Goal: Task Accomplishment & Management: Manage account settings

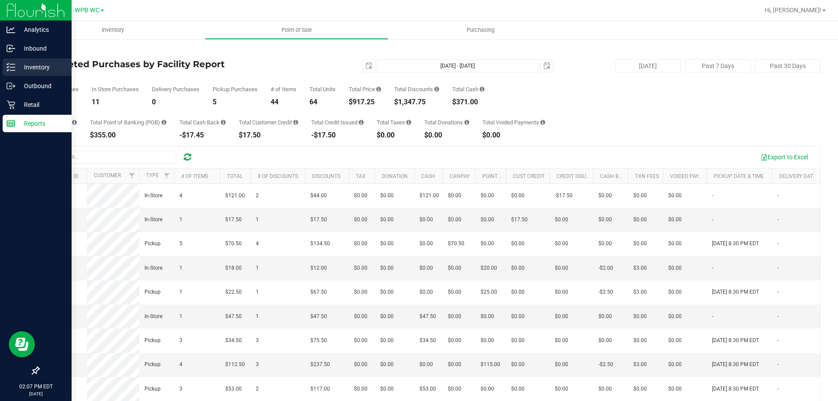
click at [37, 66] on p "Inventory" at bounding box center [41, 67] width 52 height 10
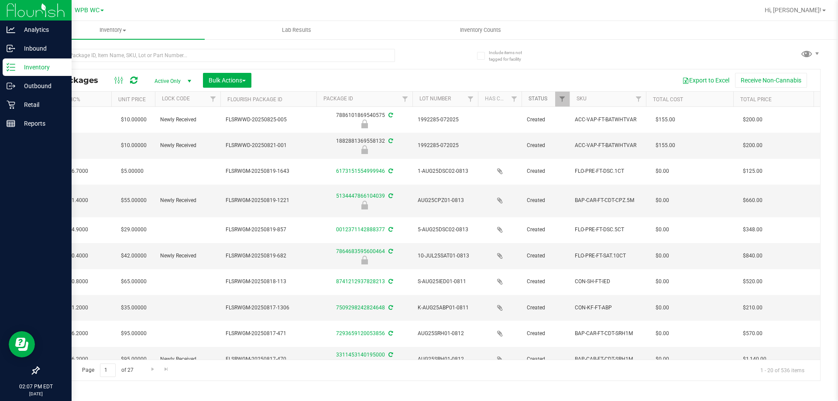
click at [532, 100] on link "Status" at bounding box center [538, 99] width 19 height 6
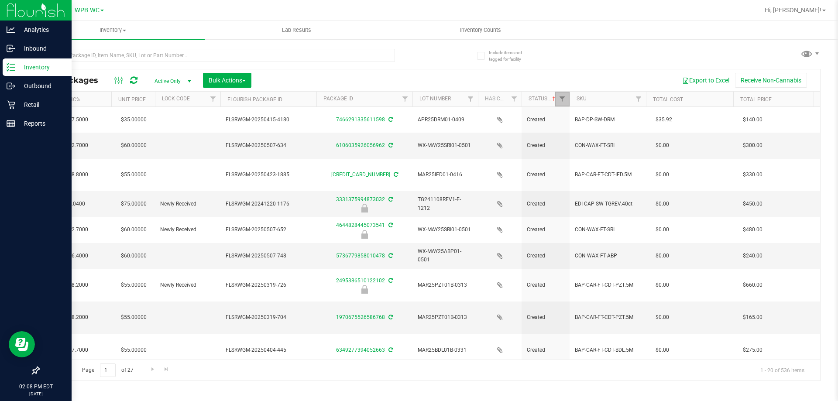
click at [563, 95] on link "Filter" at bounding box center [562, 99] width 14 height 15
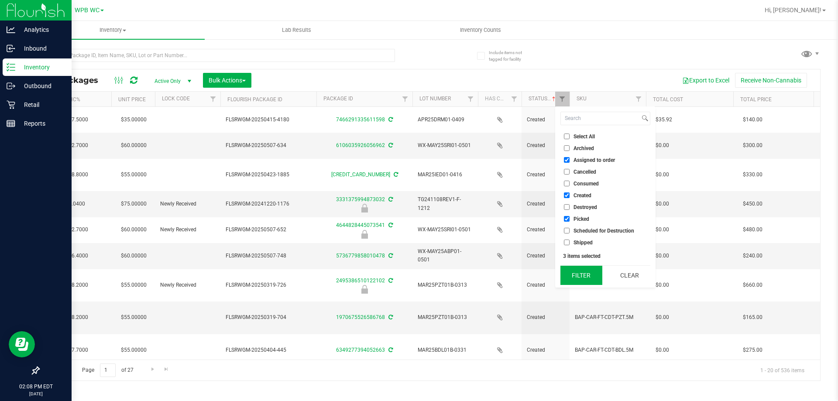
click at [578, 272] on button "Filter" at bounding box center [582, 275] width 42 height 19
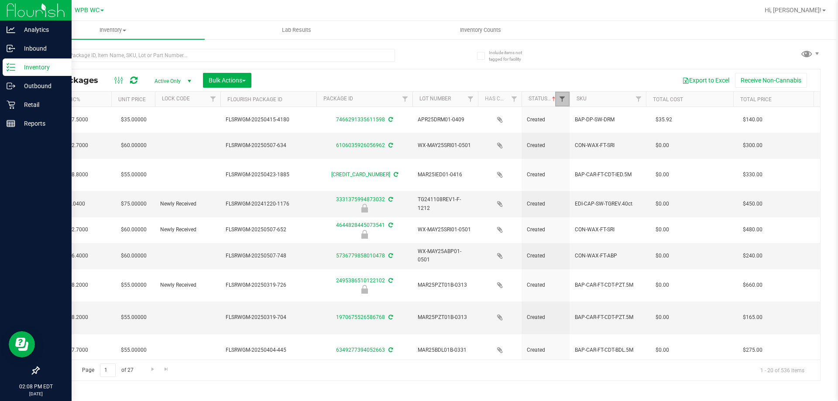
click at [560, 100] on span "Filter" at bounding box center [562, 99] width 7 height 7
click at [602, 46] on div "All Packages Active Only Active Only Lab Samples Locked All External Internal B…" at bounding box center [429, 211] width 782 height 340
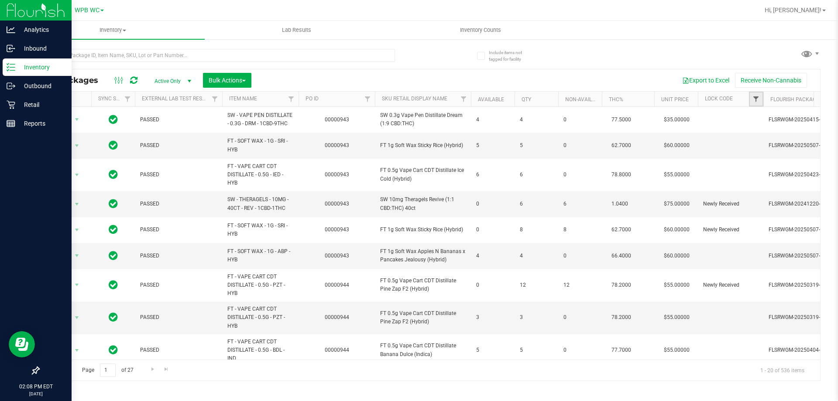
click at [760, 101] on span "Filter" at bounding box center [756, 99] width 7 height 7
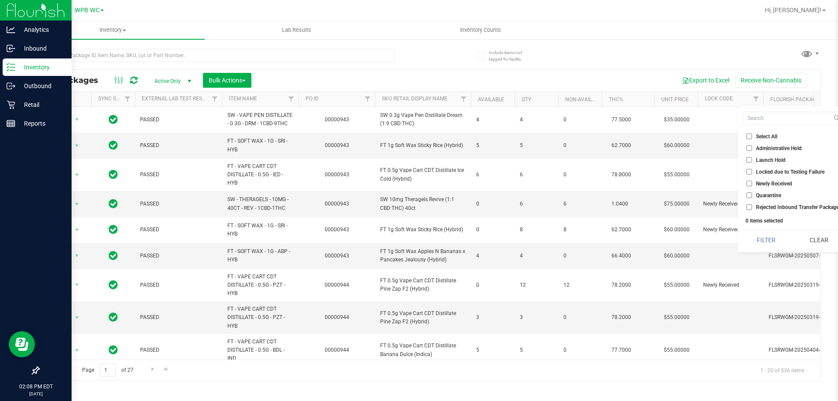
click at [746, 160] on input "Launch Hold" at bounding box center [749, 160] width 6 height 6
checkbox input "true"
click at [764, 241] on button "Filter" at bounding box center [766, 239] width 47 height 19
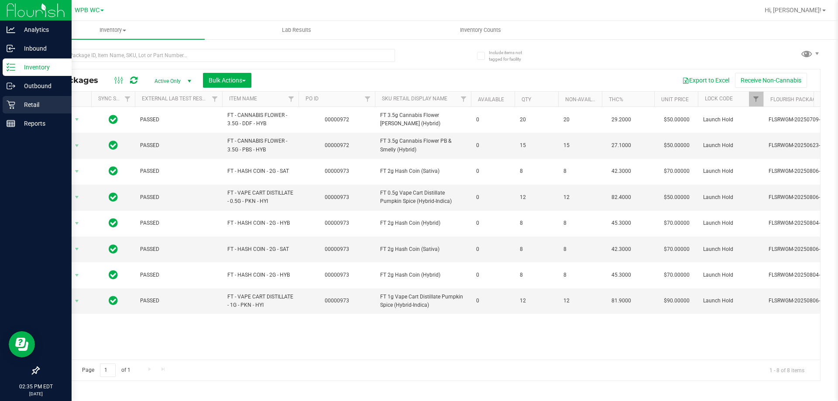
click at [28, 105] on p "Retail" at bounding box center [41, 105] width 52 height 10
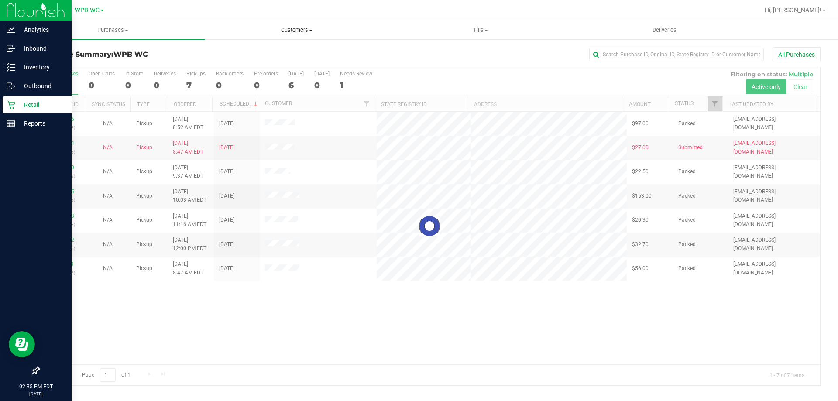
click at [296, 31] on span "Customers" at bounding box center [296, 30] width 183 height 8
click at [307, 342] on div at bounding box center [429, 226] width 781 height 318
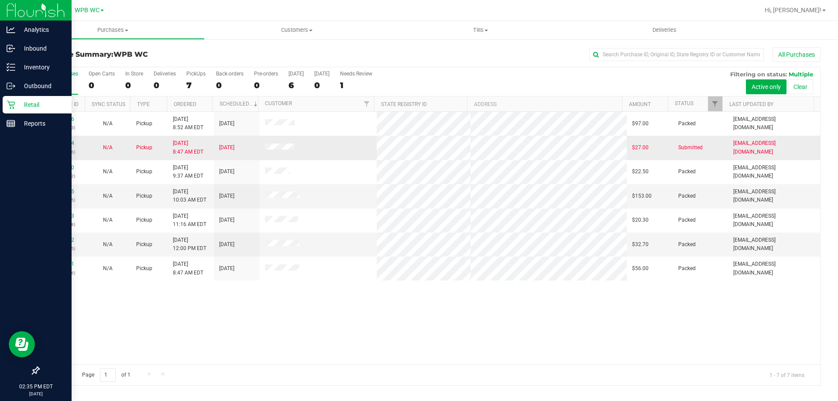
click at [83, 145] on td "11847354 (317236586)" at bounding box center [62, 148] width 46 height 24
click at [69, 145] on link "11847354" at bounding box center [62, 143] width 24 height 6
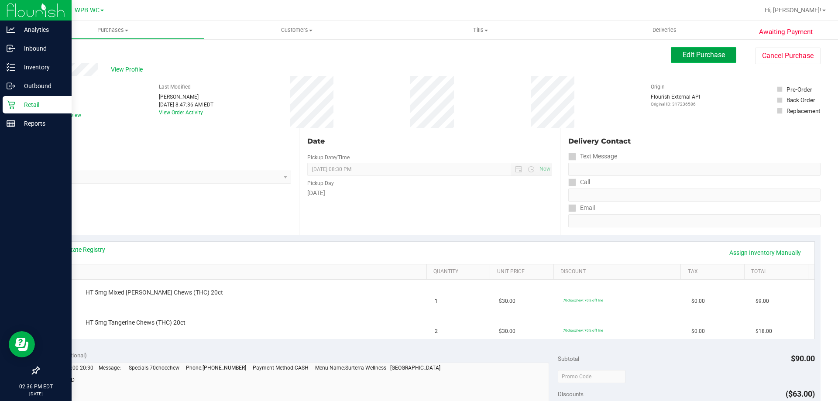
click at [690, 60] on button "Edit Purchase" at bounding box center [703, 55] width 65 height 16
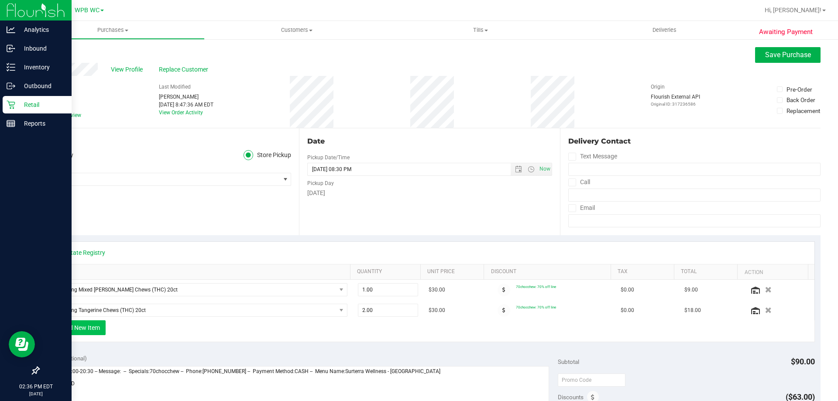
click at [88, 325] on button "+ Add New Item" at bounding box center [79, 327] width 54 height 15
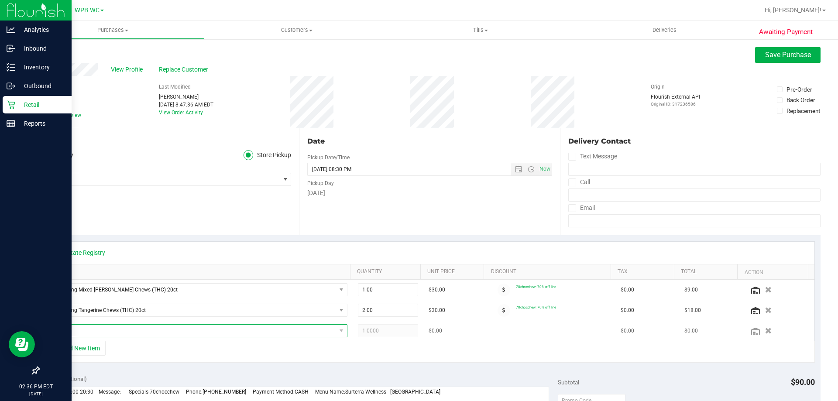
click at [105, 330] on span "NO DATA FOUND" at bounding box center [193, 331] width 285 height 12
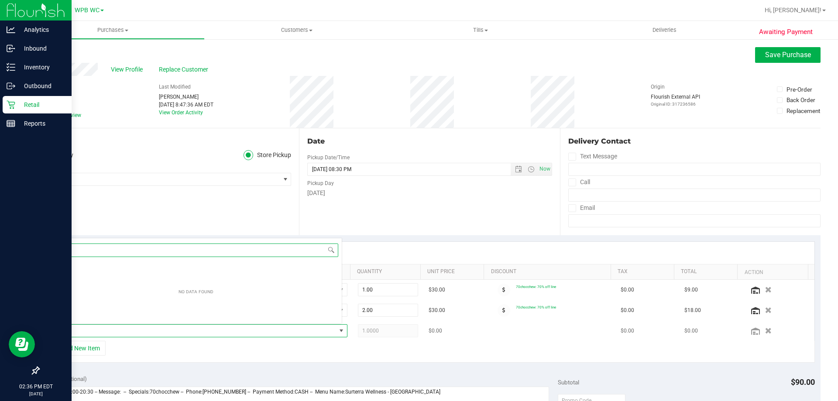
scroll to position [13, 289]
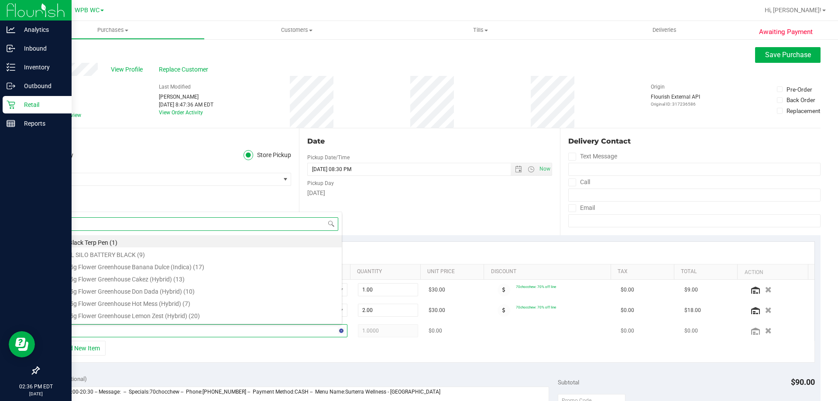
type input "dark"
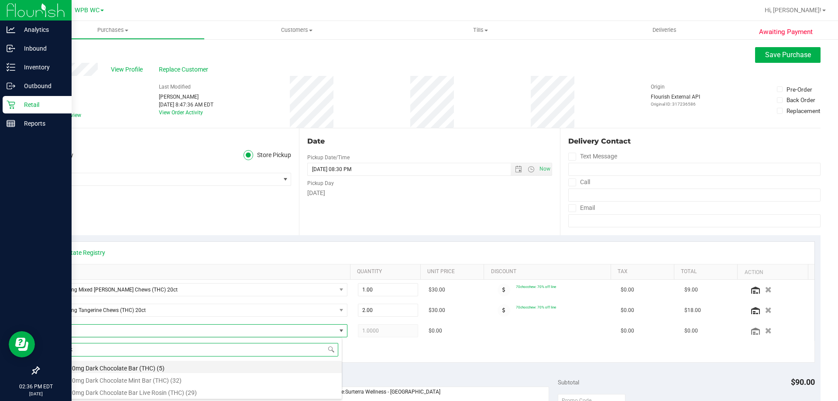
click at [126, 367] on li "HT 100mg Dark Chocolate Bar (THC) (5)" at bounding box center [196, 367] width 291 height 12
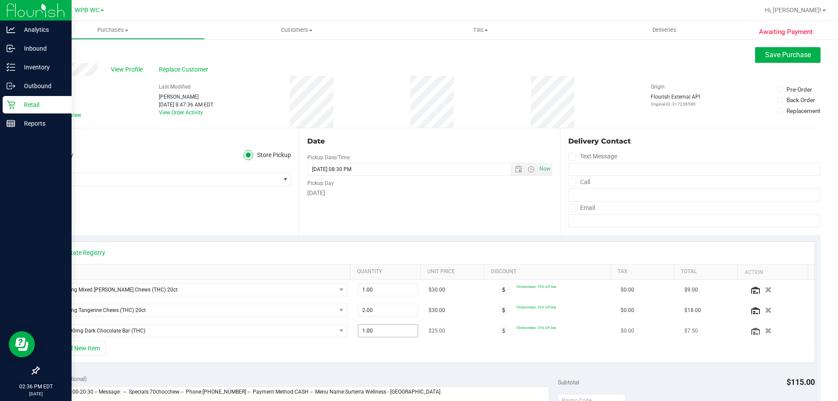
click at [383, 330] on span "1.00 1" at bounding box center [388, 330] width 61 height 13
click at [383, 330] on input "1" at bounding box center [388, 331] width 60 height 12
type input "3"
type input "3.00"
click at [390, 361] on div "+ Add New Item" at bounding box center [430, 352] width 770 height 22
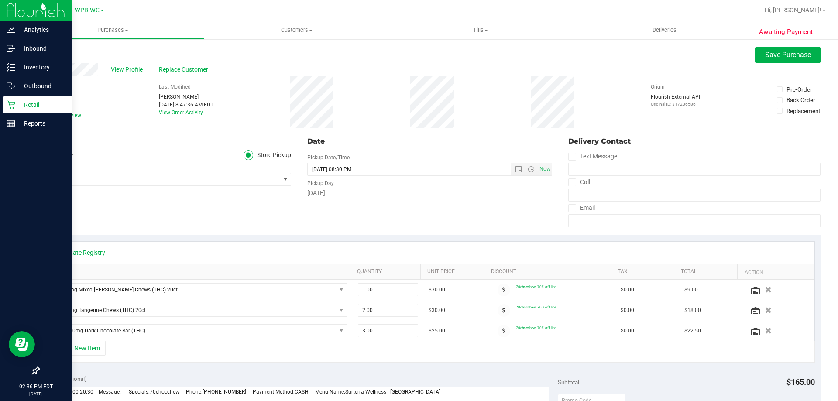
click at [485, 207] on div "Date Pickup Date/Time 08/26/2025 Now 08/26/2025 08:30 PM Now Pickup Day Tuesday" at bounding box center [429, 181] width 261 height 107
click at [32, 46] on p "Inbound" at bounding box center [41, 48] width 52 height 10
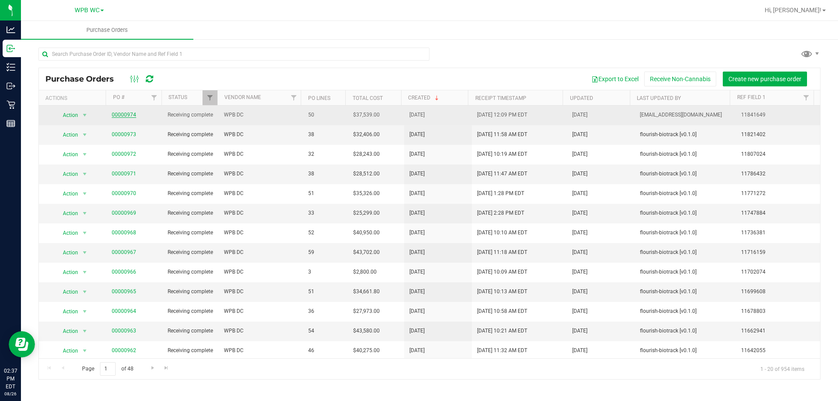
click at [127, 118] on link "00000974" at bounding box center [124, 115] width 24 height 6
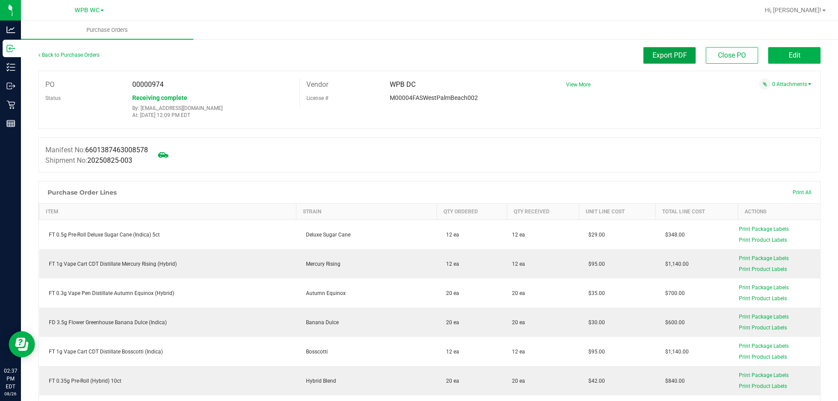
click at [653, 53] on span "Export PDF" at bounding box center [670, 55] width 34 height 8
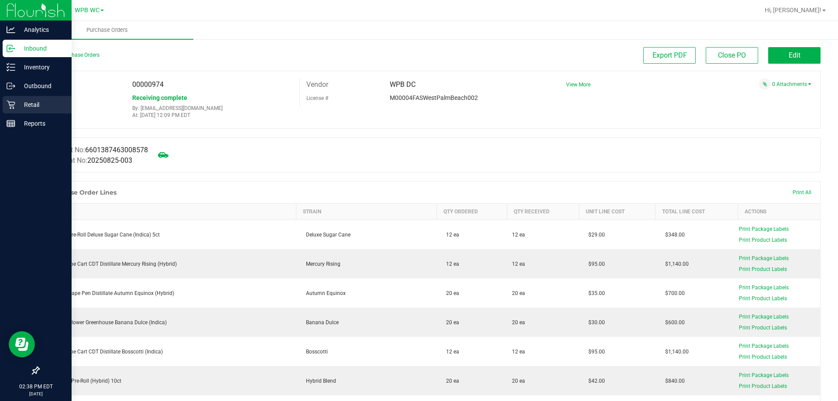
click at [10, 109] on div "Retail" at bounding box center [37, 104] width 69 height 17
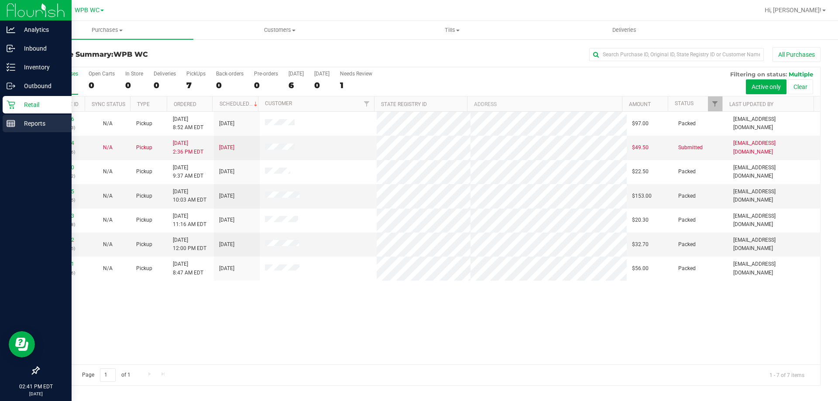
click at [21, 124] on p "Reports" at bounding box center [41, 123] width 52 height 10
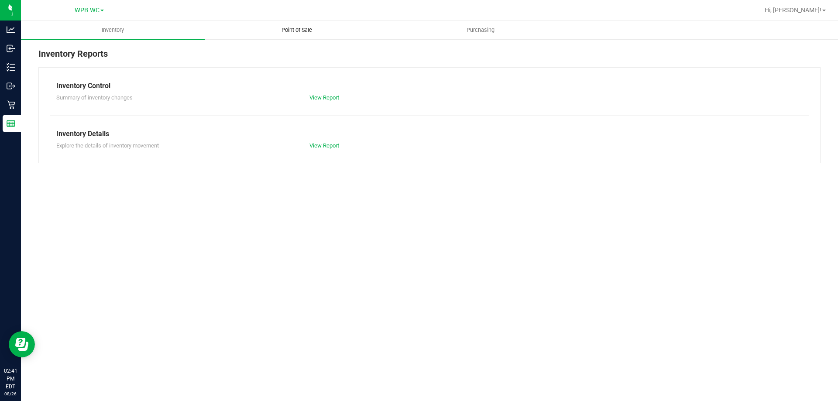
click at [277, 24] on uib-tab-heading "Point of Sale" at bounding box center [296, 29] width 183 height 17
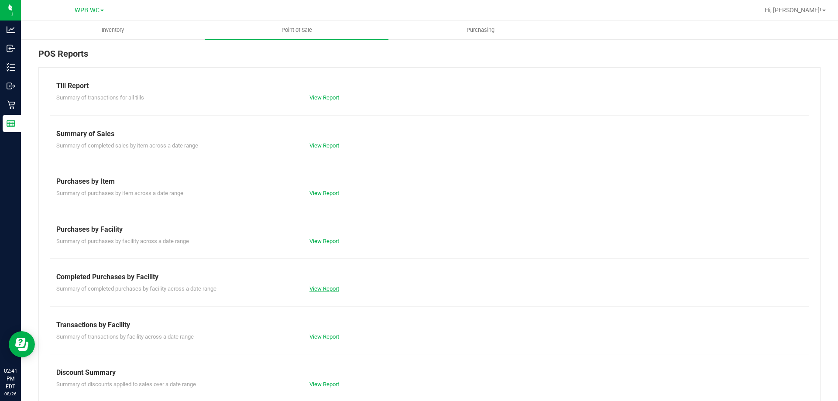
click at [311, 291] on link "View Report" at bounding box center [325, 288] width 30 height 7
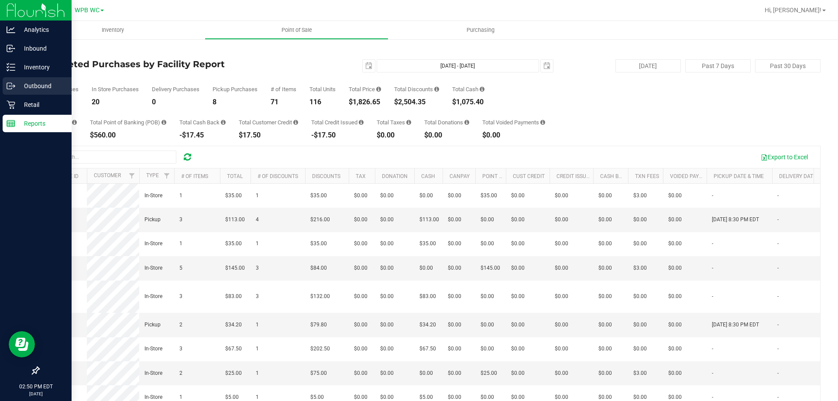
click at [40, 86] on p "Outbound" at bounding box center [41, 86] width 52 height 10
click at [42, 73] on div "Inventory" at bounding box center [37, 66] width 69 height 17
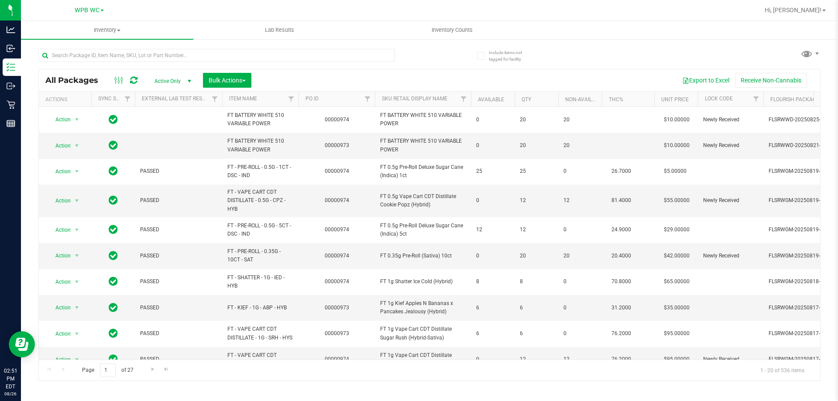
click at [736, 102] on th "Lock Code" at bounding box center [730, 99] width 65 height 15
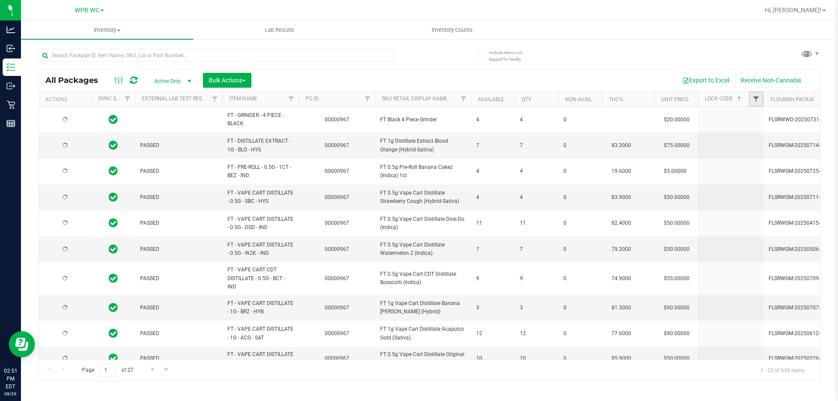
click at [757, 100] on span "Filter" at bounding box center [756, 99] width 7 height 7
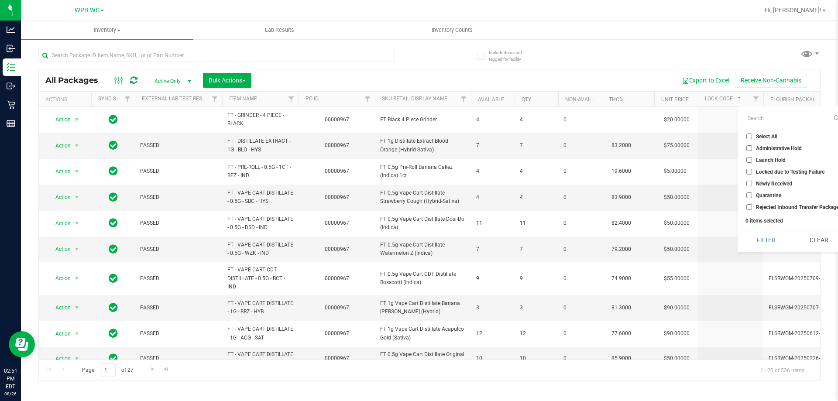
click at [748, 160] on input "Launch Hold" at bounding box center [749, 160] width 6 height 6
checkbox input "true"
click at [764, 244] on button "Filter" at bounding box center [766, 239] width 47 height 19
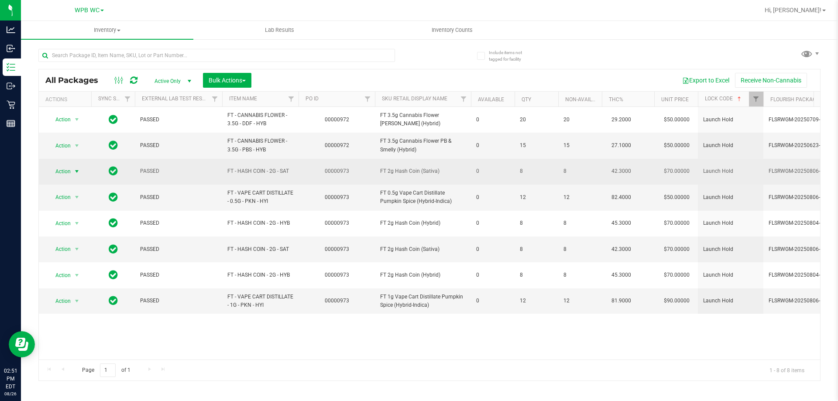
click at [70, 173] on span "Action" at bounding box center [60, 171] width 24 height 12
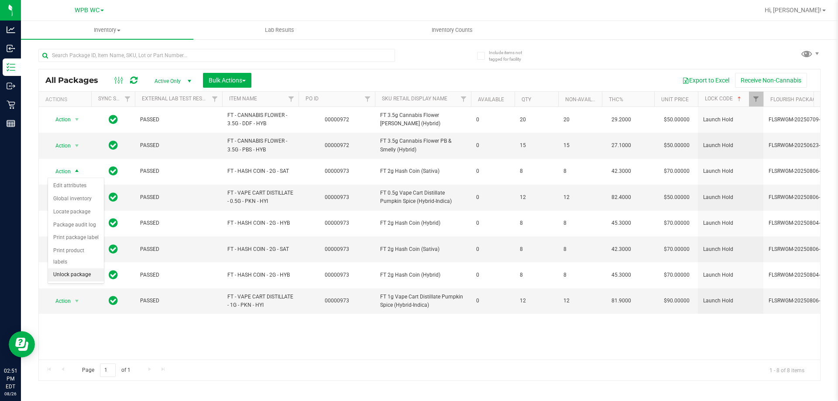
click at [72, 268] on li "Unlock package" at bounding box center [76, 274] width 56 height 13
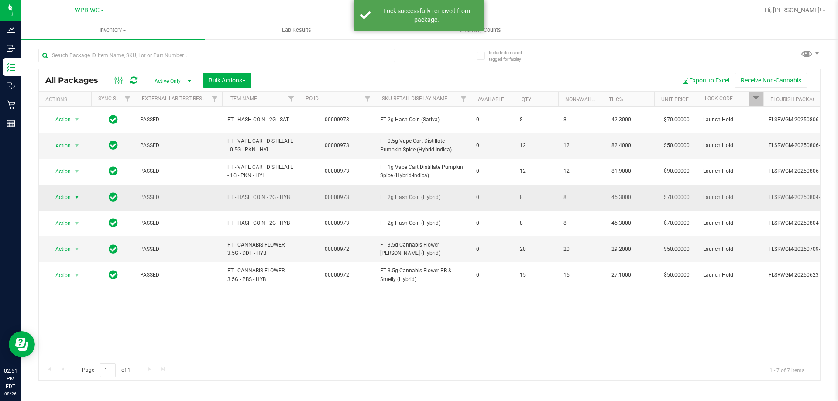
click at [73, 196] on span "select" at bounding box center [77, 197] width 11 height 12
click at [69, 295] on li "Unlock package" at bounding box center [76, 301] width 56 height 13
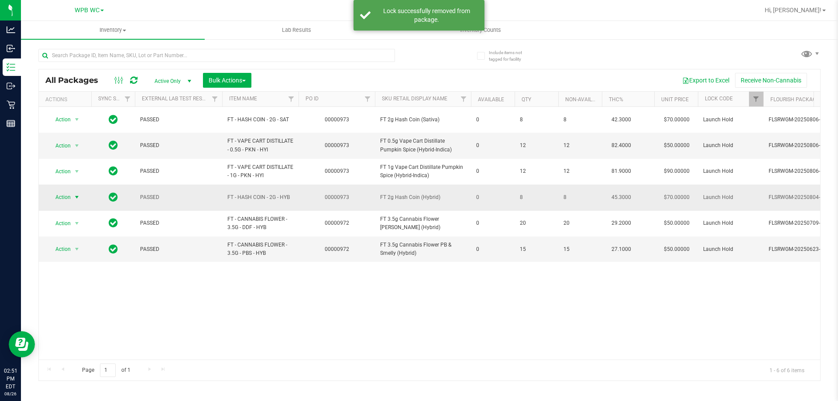
click at [75, 196] on span "select" at bounding box center [76, 197] width 7 height 7
click at [84, 295] on li "Unlock package" at bounding box center [76, 301] width 56 height 13
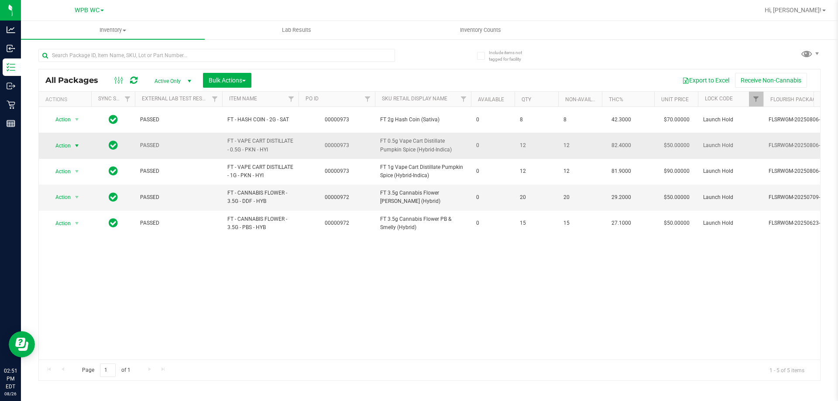
click at [69, 144] on span "Action" at bounding box center [60, 146] width 24 height 12
click at [211, 332] on div "Action Action Edit attributes Global inventory Locate package Package audit log…" at bounding box center [429, 233] width 781 height 253
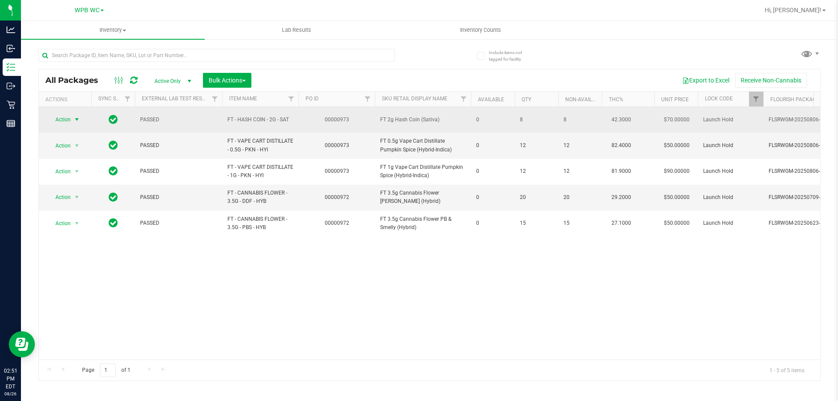
click at [71, 120] on span "Action" at bounding box center [60, 119] width 24 height 12
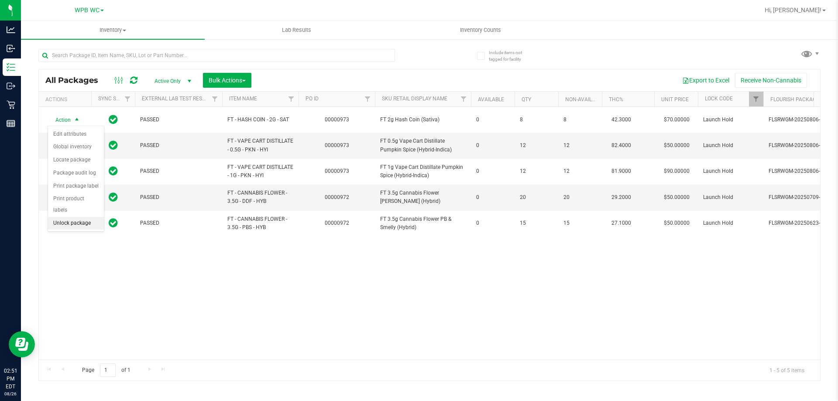
click at [76, 217] on li "Unlock package" at bounding box center [76, 223] width 56 height 13
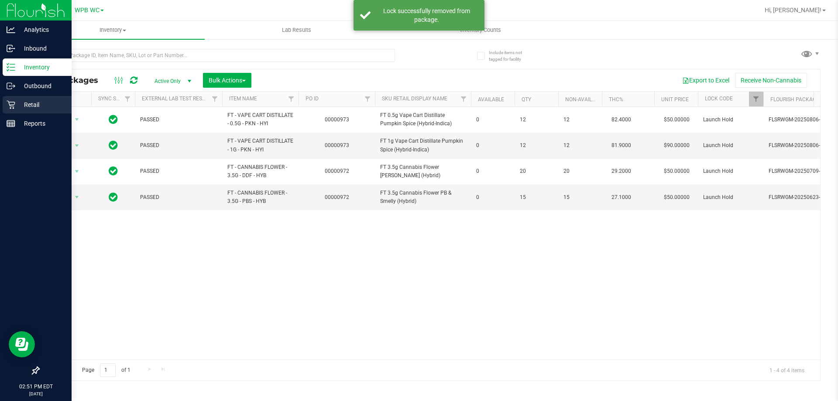
click at [13, 105] on icon at bounding box center [11, 104] width 9 height 9
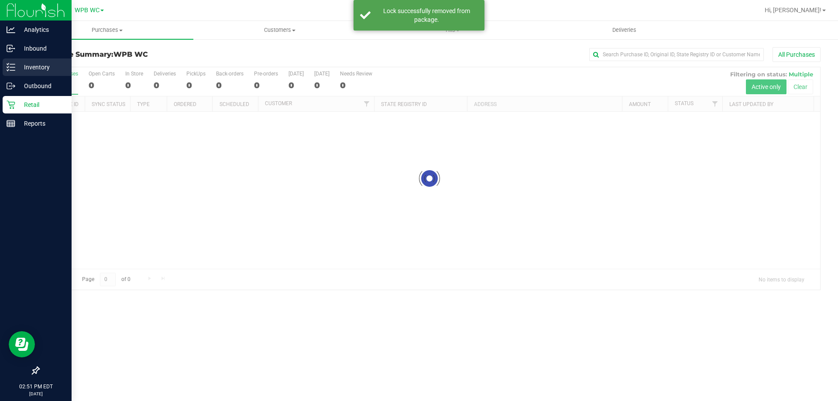
click at [39, 69] on p "Inventory" at bounding box center [41, 67] width 52 height 10
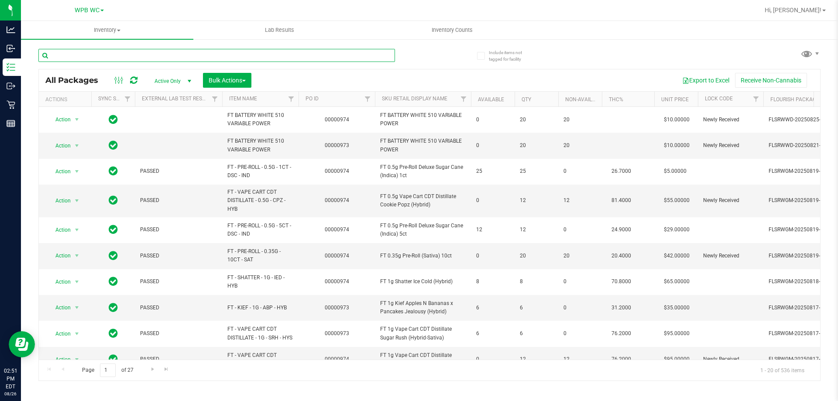
click at [112, 53] on input "text" at bounding box center [216, 55] width 357 height 13
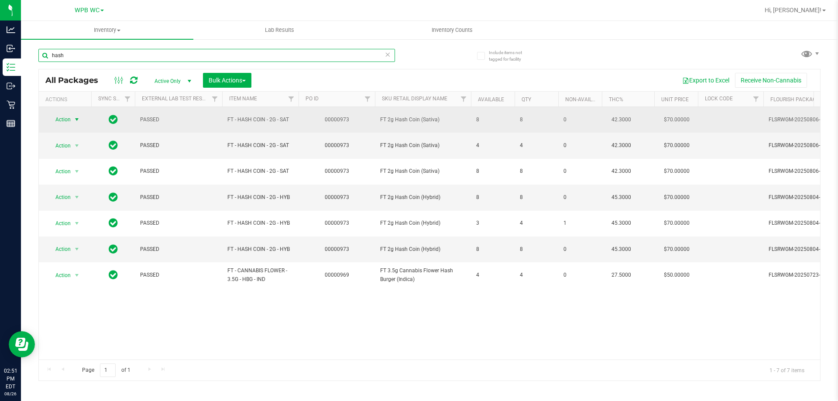
type input "hash"
click at [58, 115] on span "Action" at bounding box center [60, 119] width 24 height 12
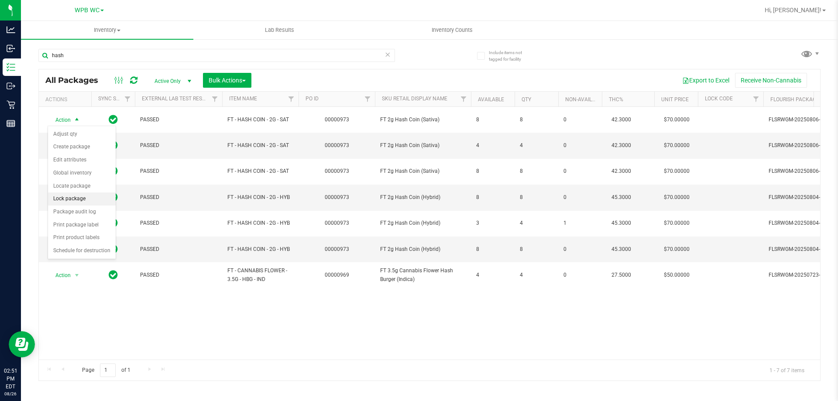
click at [71, 195] on li "Lock package" at bounding box center [82, 199] width 68 height 13
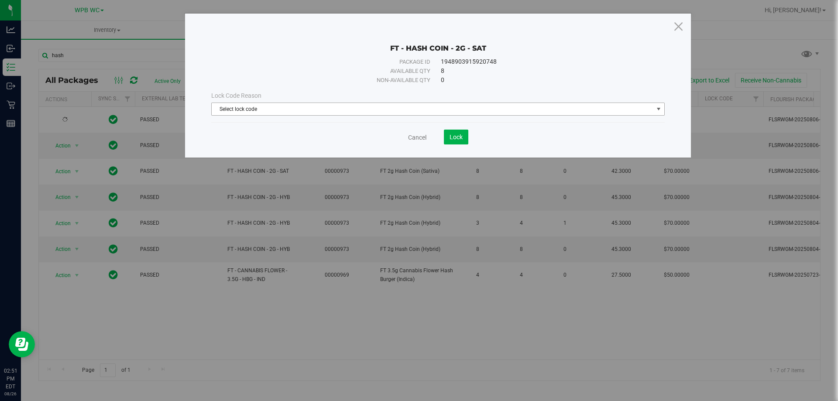
click at [370, 106] on span "Select lock code" at bounding box center [433, 109] width 442 height 12
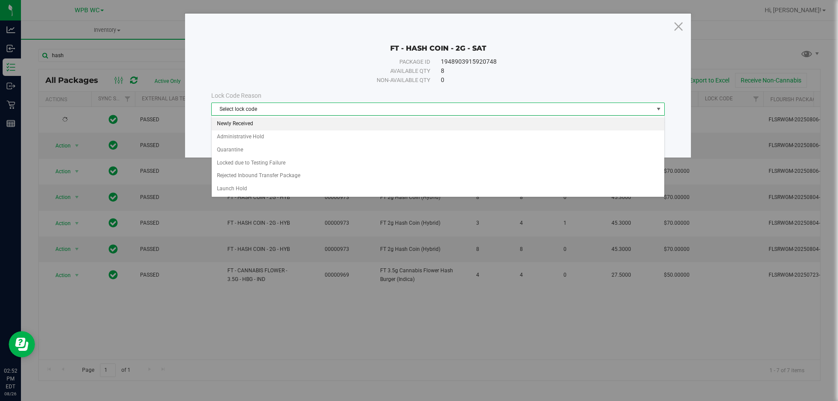
click at [240, 125] on li "Newly Received" at bounding box center [438, 123] width 453 height 13
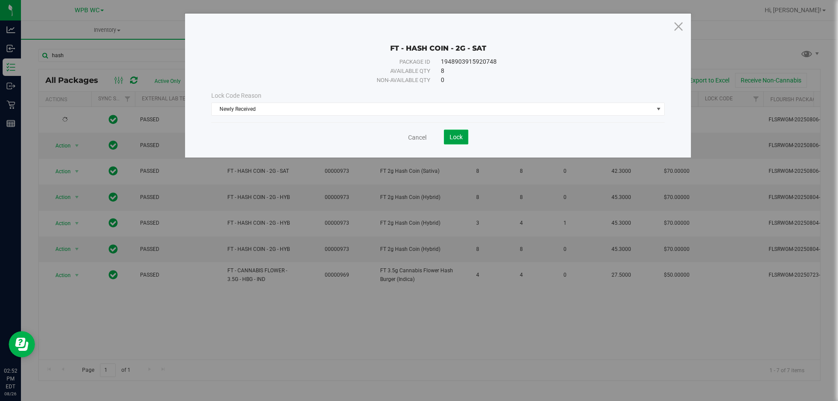
click at [462, 135] on span "Lock" at bounding box center [456, 137] width 13 height 7
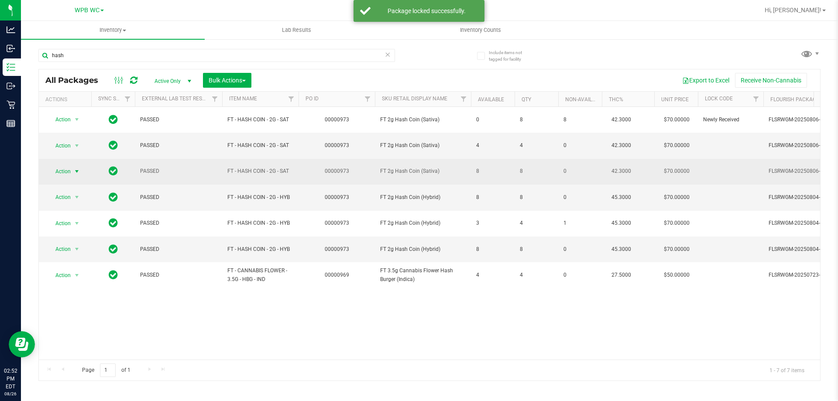
click at [74, 172] on span "select" at bounding box center [76, 171] width 7 height 7
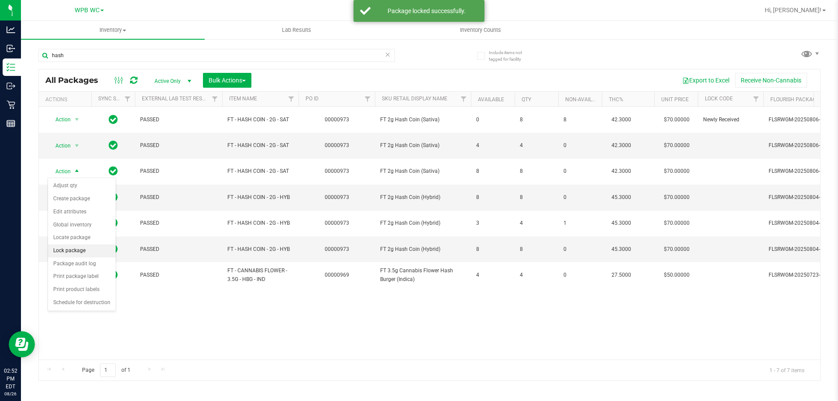
click at [76, 253] on li "Lock package" at bounding box center [82, 250] width 68 height 13
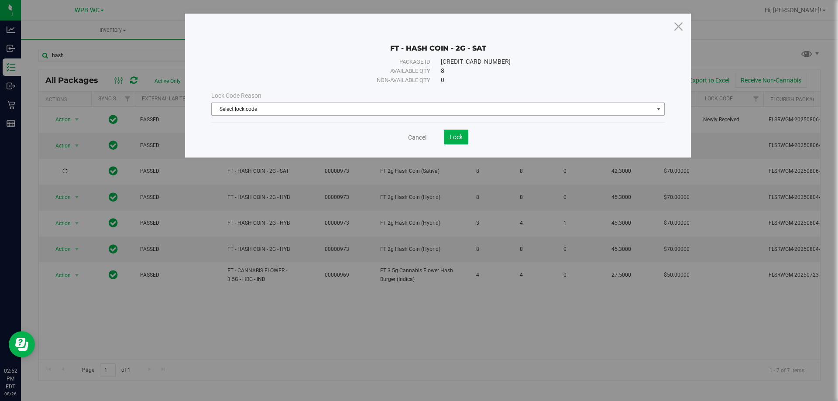
click at [334, 111] on span "Select lock code" at bounding box center [433, 109] width 442 height 12
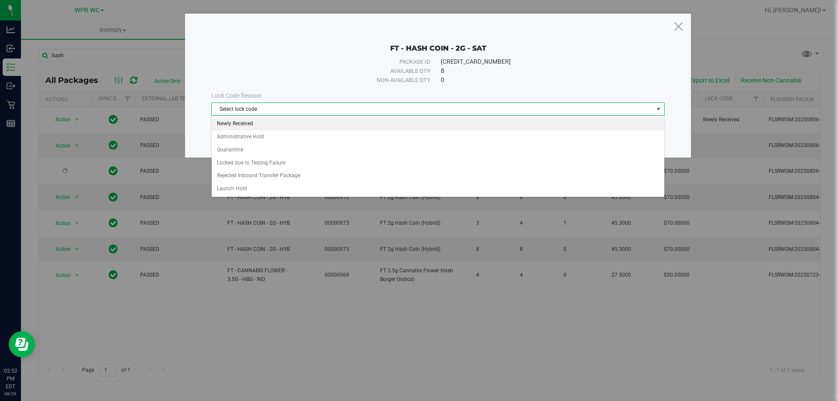
click at [238, 122] on li "Newly Received" at bounding box center [438, 123] width 453 height 13
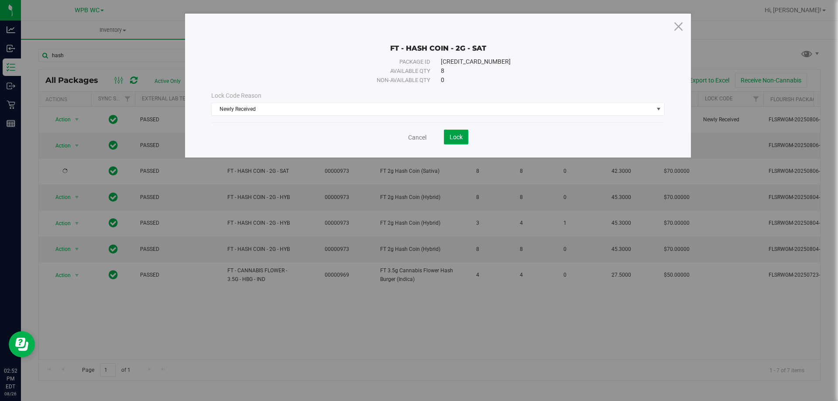
click at [462, 136] on span "Lock" at bounding box center [456, 137] width 13 height 7
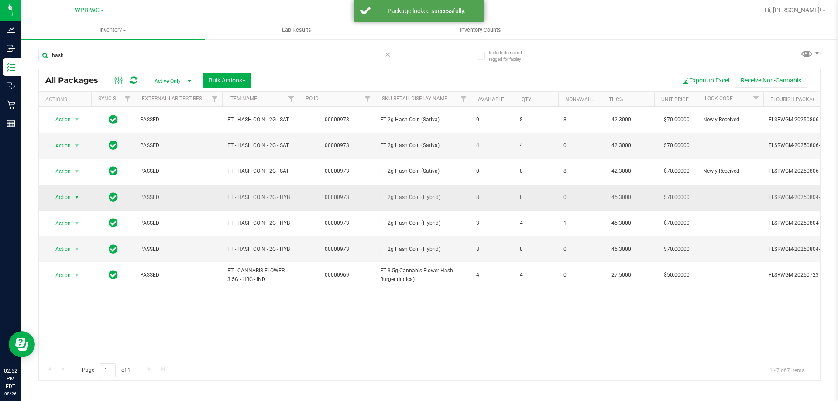
click at [62, 196] on span "Action" at bounding box center [60, 197] width 24 height 12
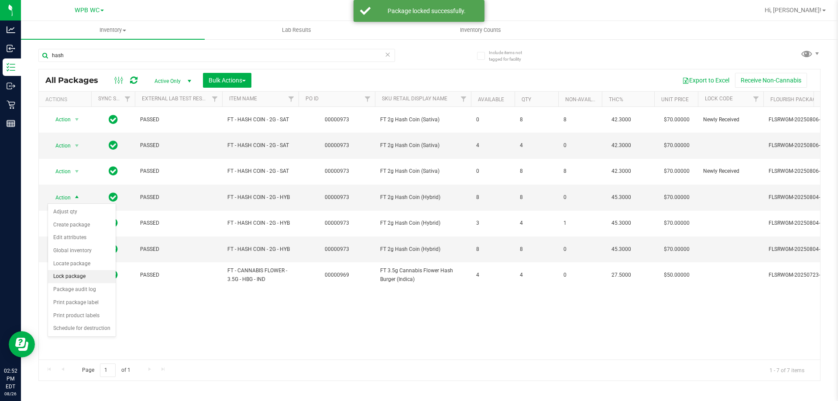
click at [89, 274] on li "Lock package" at bounding box center [82, 276] width 68 height 13
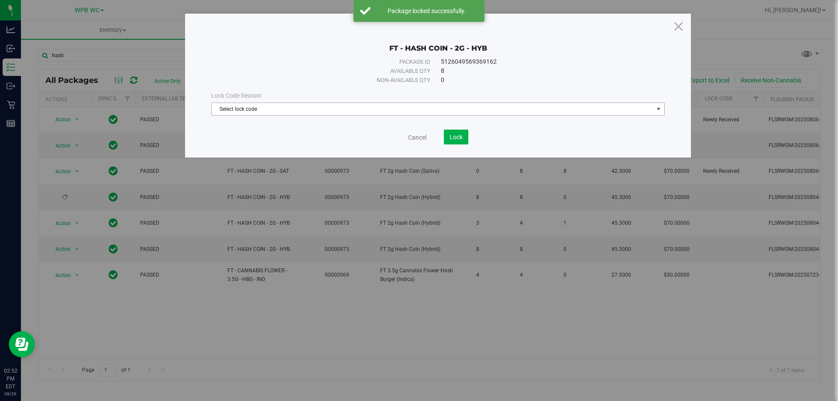
click at [455, 109] on span "Select lock code" at bounding box center [433, 109] width 442 height 12
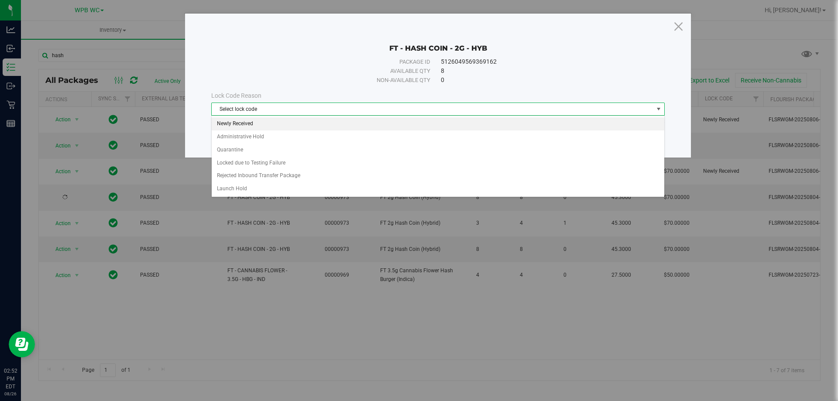
click at [246, 124] on li "Newly Received" at bounding box center [438, 123] width 453 height 13
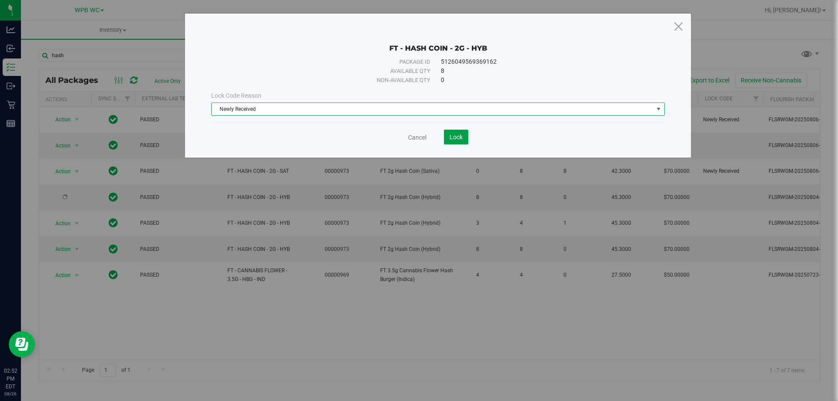
click at [456, 130] on button "Lock" at bounding box center [456, 137] width 24 height 15
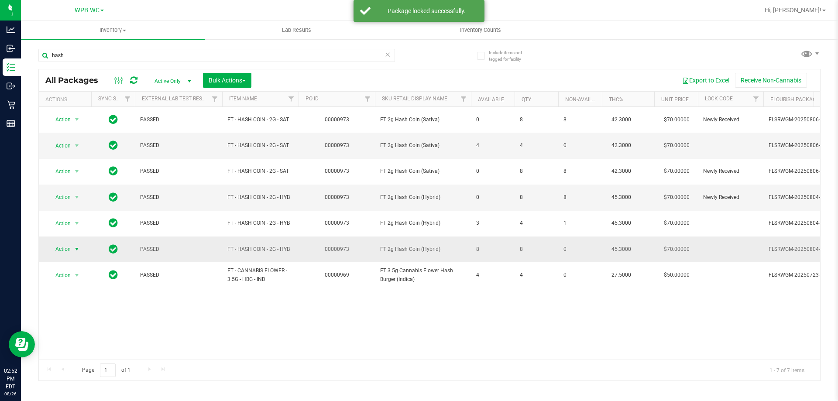
click at [76, 251] on span "select" at bounding box center [76, 249] width 7 height 7
click at [80, 329] on li "Lock package" at bounding box center [82, 328] width 68 height 13
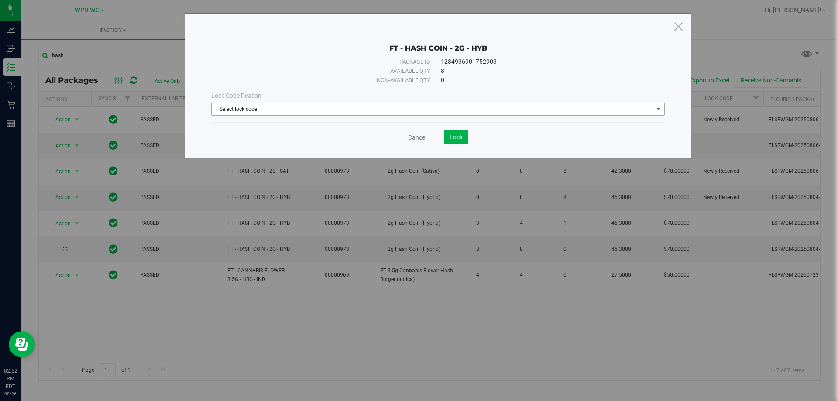
click at [392, 110] on span "Select lock code" at bounding box center [433, 109] width 442 height 12
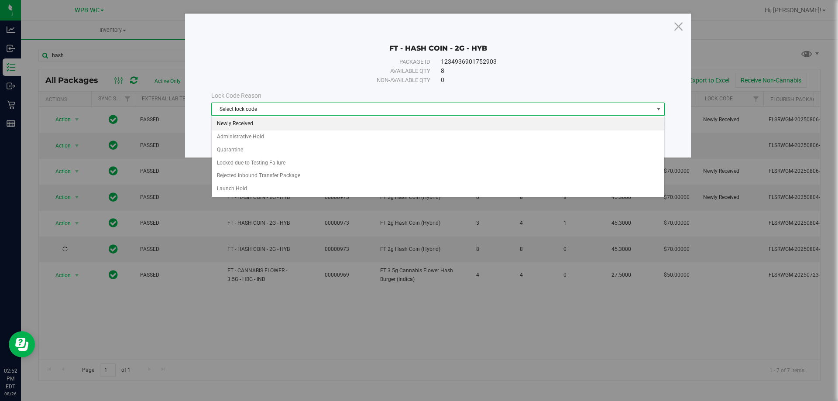
click at [236, 123] on li "Newly Received" at bounding box center [438, 123] width 453 height 13
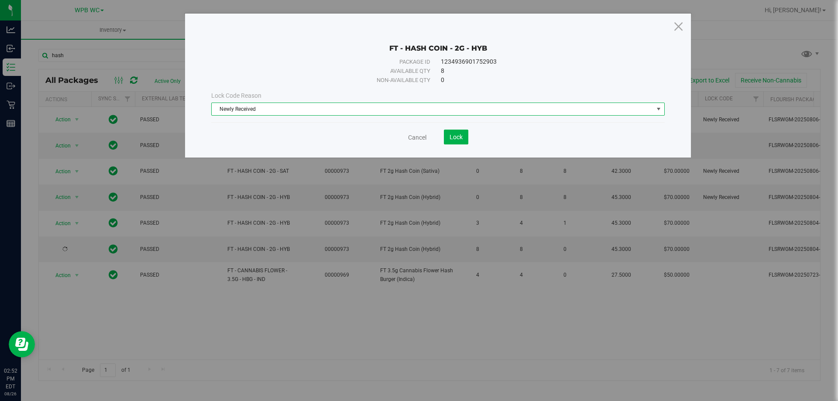
click at [465, 146] on div "FT - HASH COIN - 2G - HYB Package ID 1234936901752903 Available qty 8 Non-avail…" at bounding box center [438, 86] width 506 height 144
click at [465, 144] on button "Lock" at bounding box center [456, 137] width 24 height 15
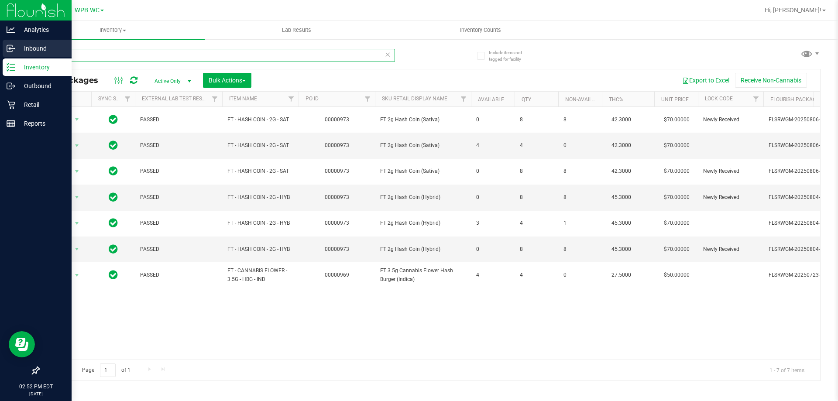
drag, startPoint x: 89, startPoint y: 54, endPoint x: 0, endPoint y: 55, distance: 89.5
click at [0, 55] on div "Analytics Inbound Inventory Outbound Retail Reports 02:52 PM EDT [DATE] 08/26 W…" at bounding box center [419, 200] width 838 height 401
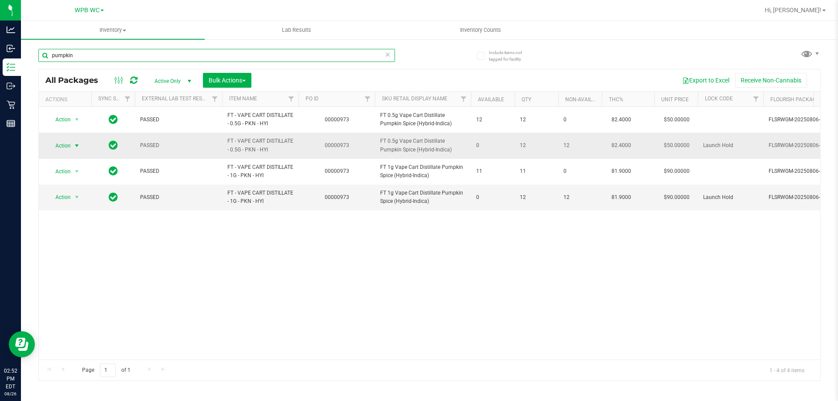
type input "pumpkin"
click at [76, 147] on span "select" at bounding box center [76, 145] width 7 height 7
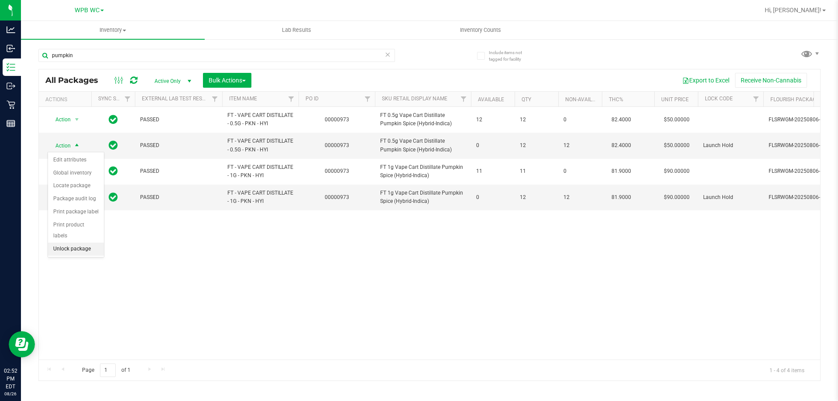
click at [67, 243] on li "Unlock package" at bounding box center [76, 249] width 56 height 13
click at [68, 146] on span "Action" at bounding box center [60, 146] width 24 height 12
click at [74, 223] on li "Lock package" at bounding box center [82, 225] width 68 height 13
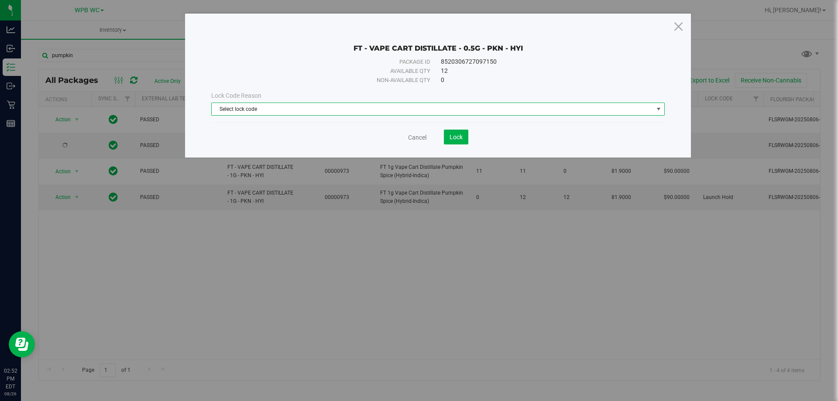
click at [332, 113] on span "Select lock code" at bounding box center [433, 109] width 442 height 12
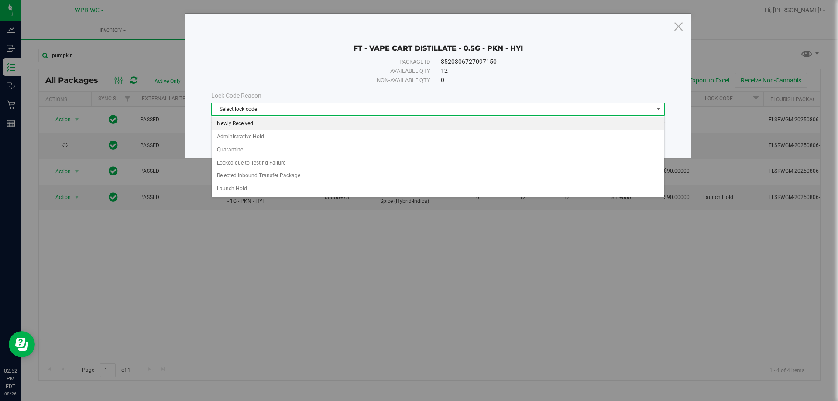
click at [248, 122] on li "Newly Received" at bounding box center [438, 123] width 453 height 13
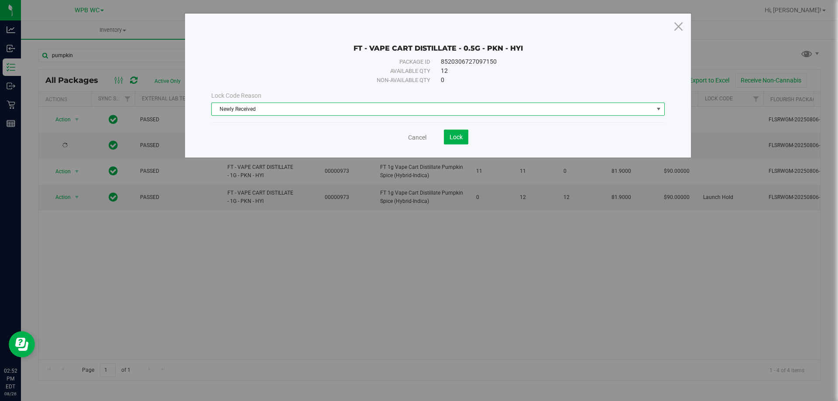
click at [441, 131] on save-button "Lock" at bounding box center [447, 137] width 42 height 15
click at [455, 137] on span "Lock" at bounding box center [456, 137] width 13 height 7
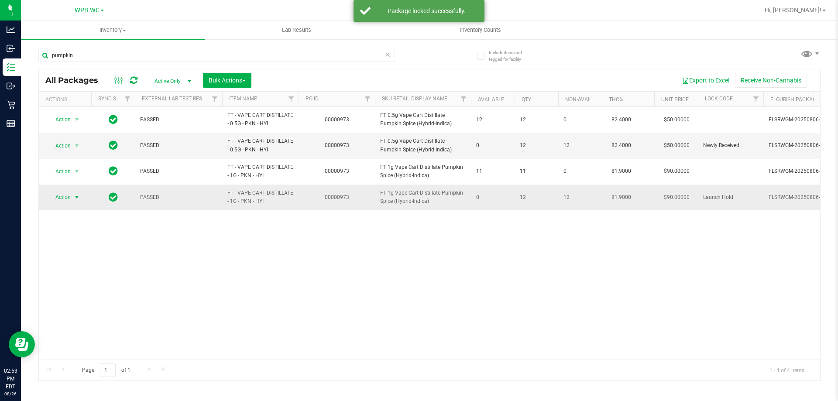
click at [74, 201] on span "select" at bounding box center [76, 197] width 7 height 7
click at [83, 295] on li "Unlock package" at bounding box center [76, 301] width 56 height 13
click at [73, 199] on span "select" at bounding box center [77, 197] width 11 height 12
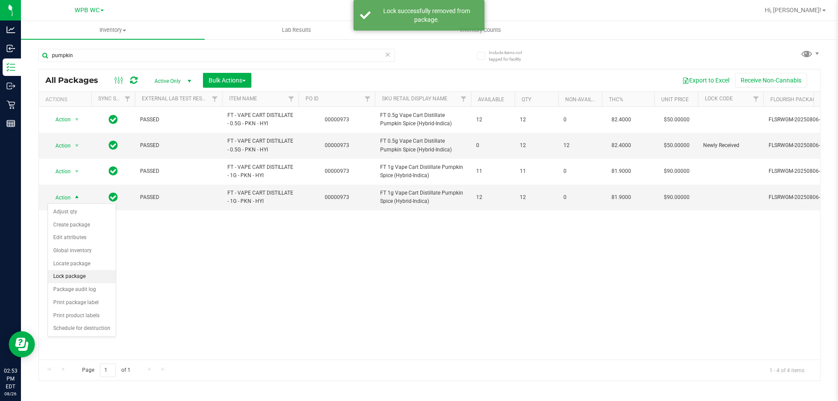
click at [77, 275] on li "Lock package" at bounding box center [82, 276] width 68 height 13
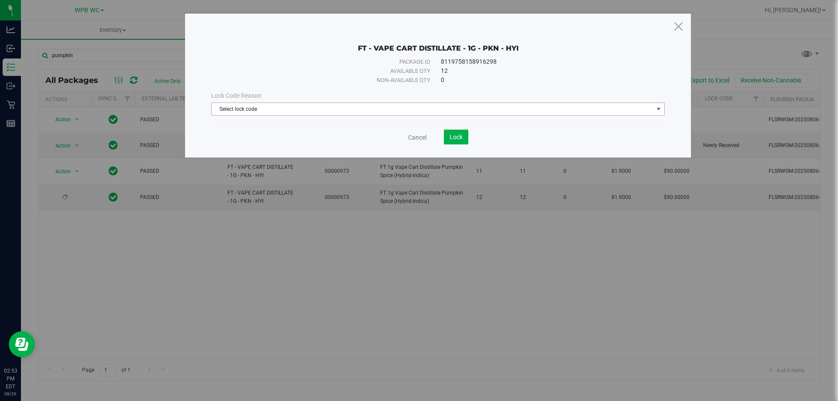
click at [306, 106] on span "Select lock code" at bounding box center [433, 109] width 442 height 12
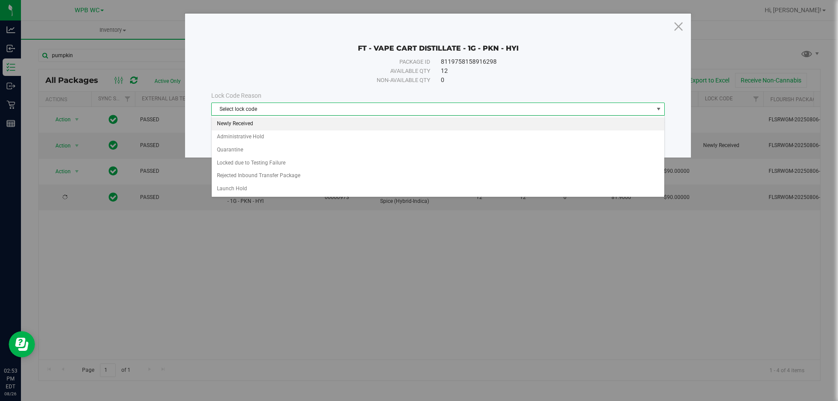
click at [234, 126] on li "Newly Received" at bounding box center [438, 123] width 453 height 13
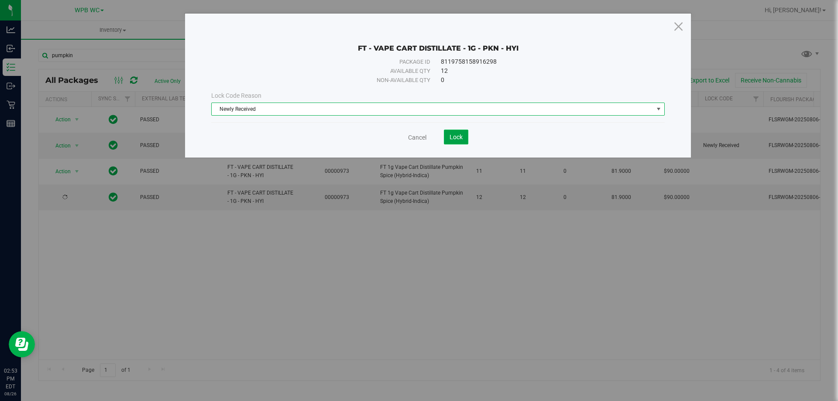
click at [450, 134] on span "Lock" at bounding box center [456, 137] width 13 height 7
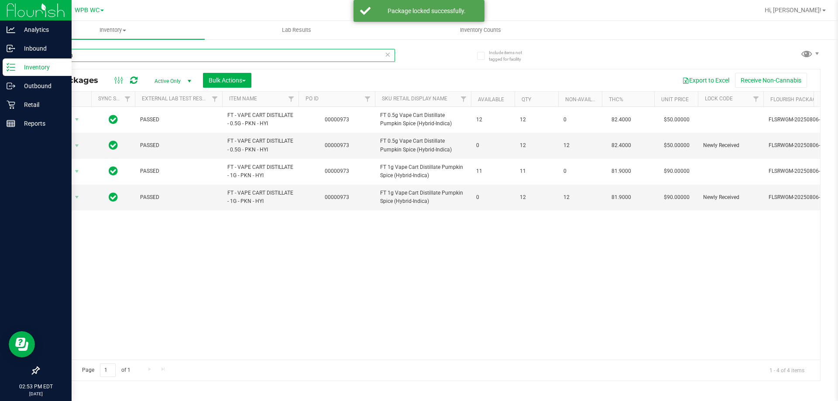
drag, startPoint x: 75, startPoint y: 63, endPoint x: 0, endPoint y: 73, distance: 75.3
click at [0, 73] on div "Analytics Inbound Inventory Outbound Retail Reports 02:53 PM EDT [DATE] 08/26 W…" at bounding box center [419, 200] width 838 height 401
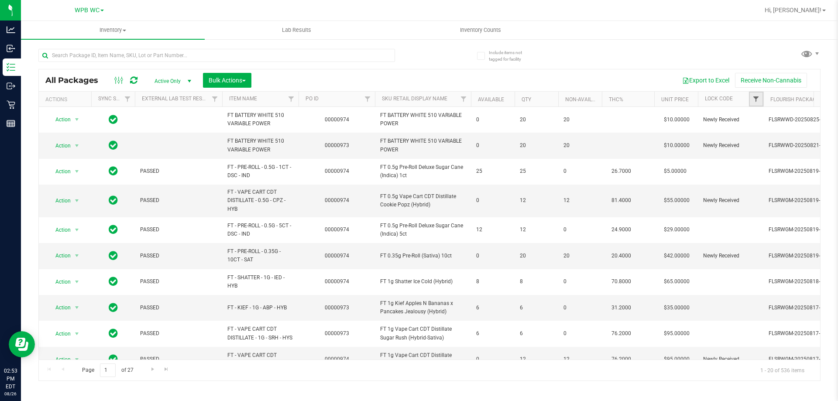
click at [755, 100] on span "Filter" at bounding box center [756, 99] width 7 height 7
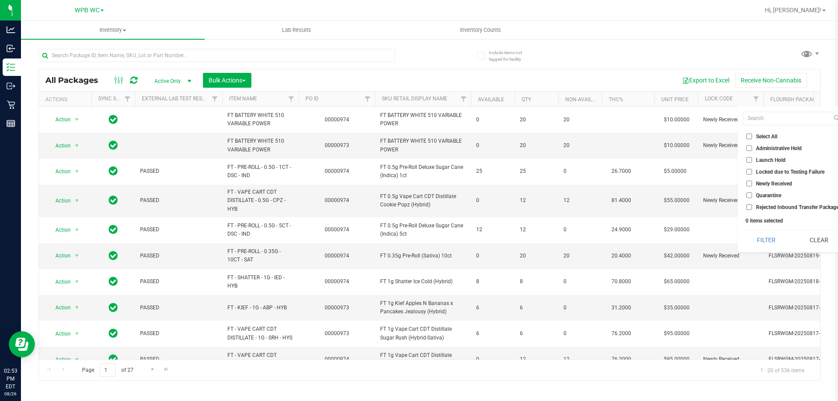
click at [748, 159] on input "Launch Hold" at bounding box center [749, 160] width 6 height 6
checkbox input "true"
click at [756, 242] on button "Filter" at bounding box center [766, 239] width 47 height 19
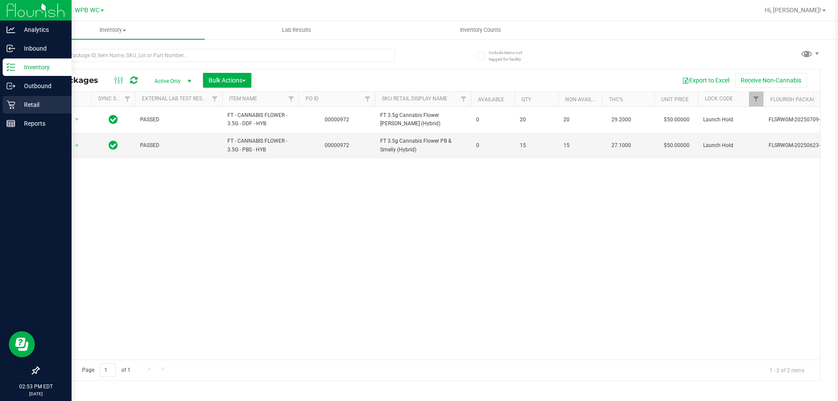
click at [31, 107] on p "Retail" at bounding box center [41, 105] width 52 height 10
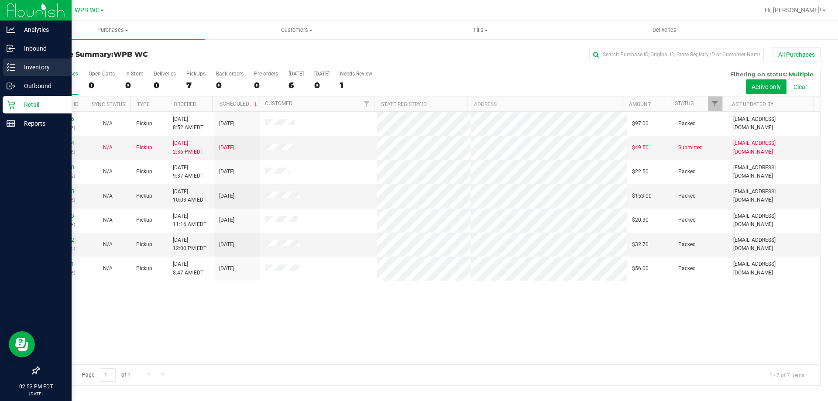
click at [20, 62] on p "Inventory" at bounding box center [41, 67] width 52 height 10
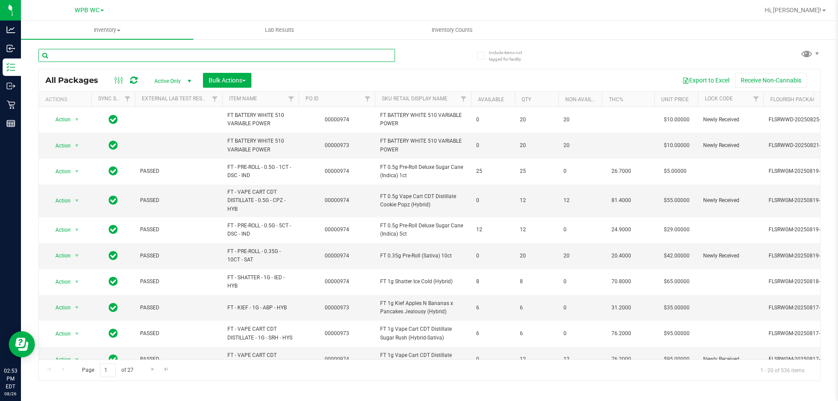
click at [133, 51] on input "text" at bounding box center [216, 55] width 357 height 13
type input "calm"
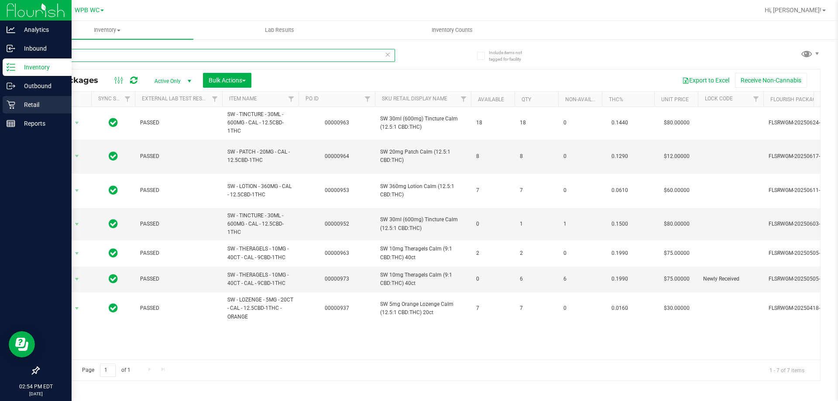
drag, startPoint x: 94, startPoint y: 57, endPoint x: 0, endPoint y: 97, distance: 102.5
click at [0, 96] on div "Analytics Inbound Inventory Outbound Retail Reports 02:54 PM EDT [DATE] 08/26 W…" at bounding box center [419, 200] width 838 height 401
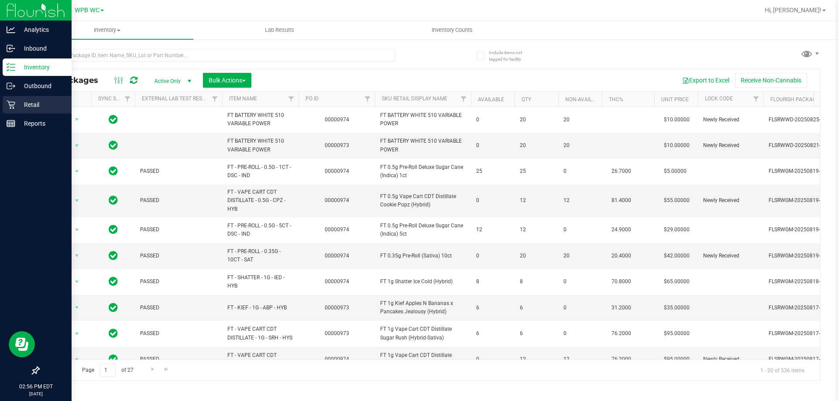
click at [22, 103] on p "Retail" at bounding box center [41, 105] width 52 height 10
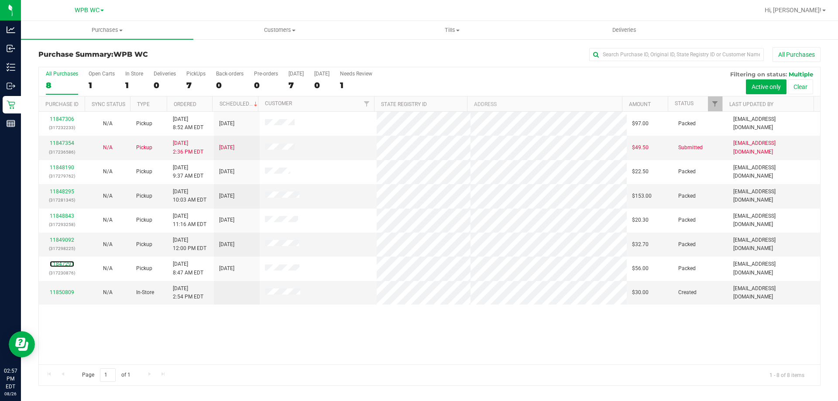
click at [69, 262] on link "11847291" at bounding box center [62, 264] width 24 height 6
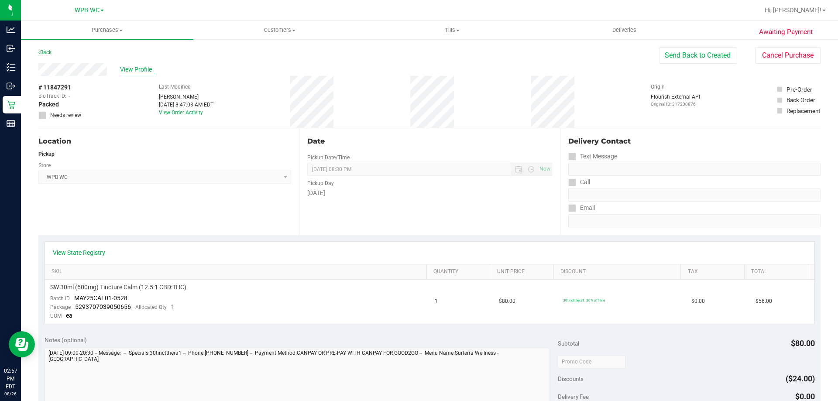
click at [130, 68] on span "View Profile" at bounding box center [137, 69] width 35 height 9
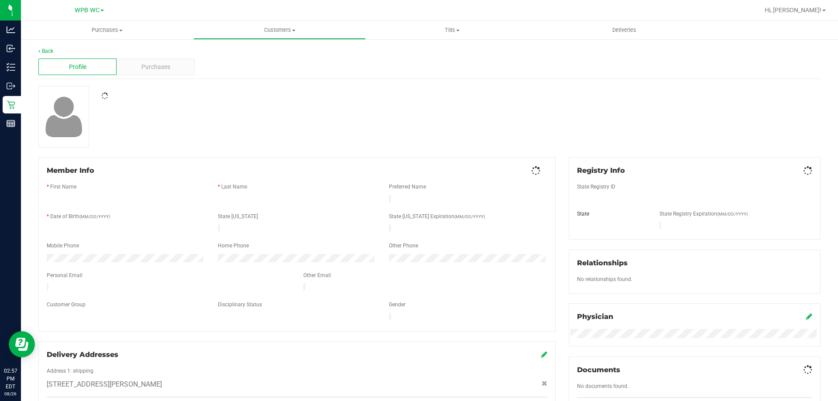
click at [130, 68] on div "Purchases" at bounding box center [156, 66] width 78 height 17
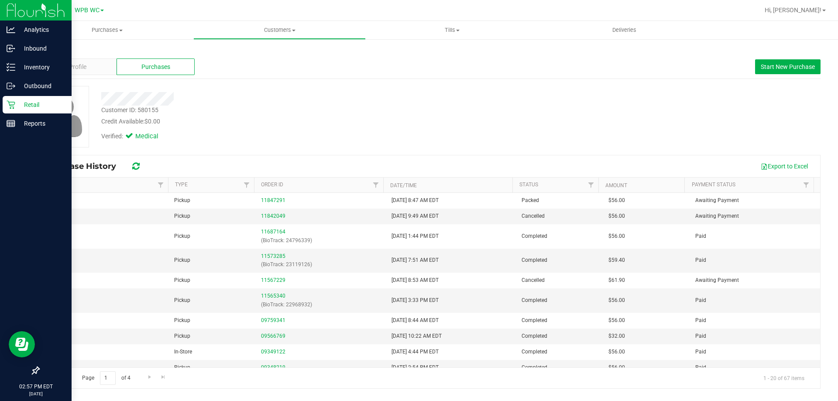
click at [7, 103] on icon at bounding box center [11, 104] width 9 height 9
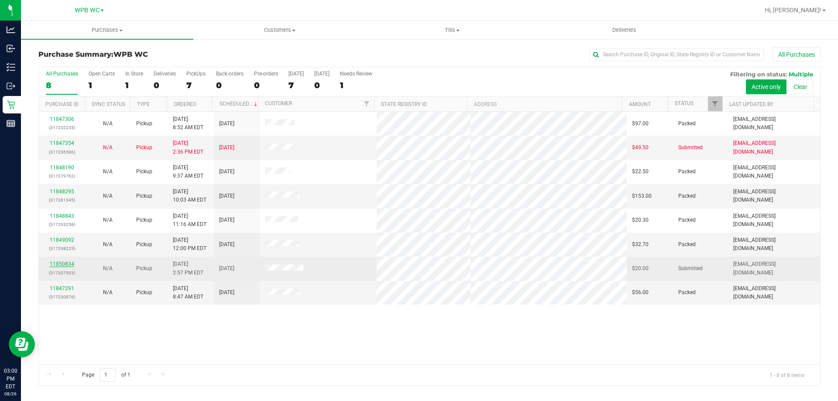
click at [68, 266] on link "11850834" at bounding box center [62, 264] width 24 height 6
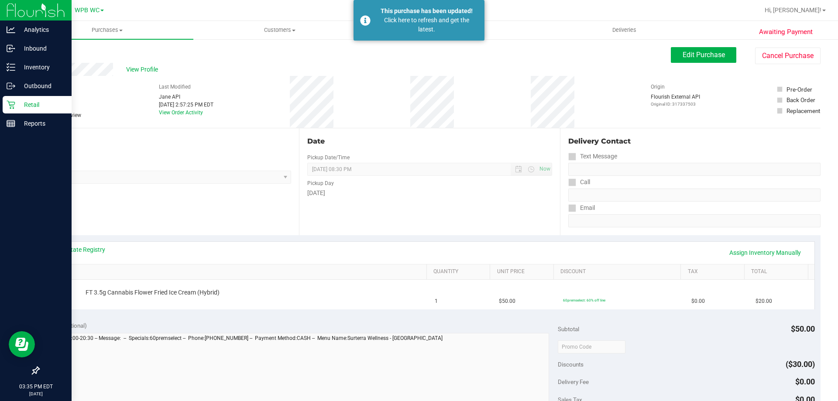
click at [11, 109] on div "Retail" at bounding box center [37, 104] width 69 height 17
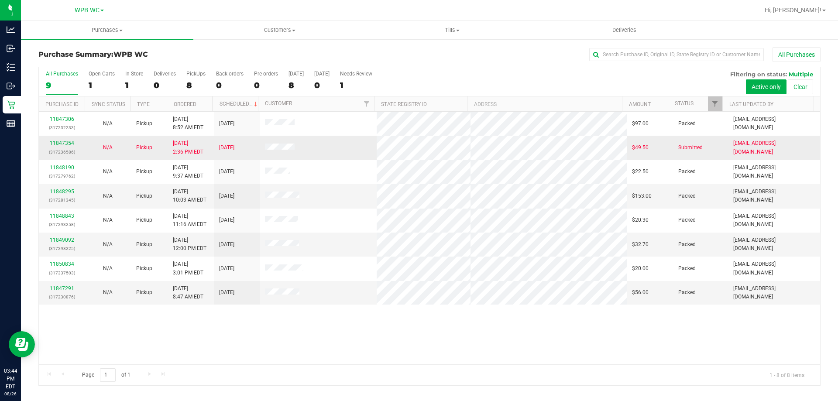
click at [68, 141] on link "11847354" at bounding box center [62, 143] width 24 height 6
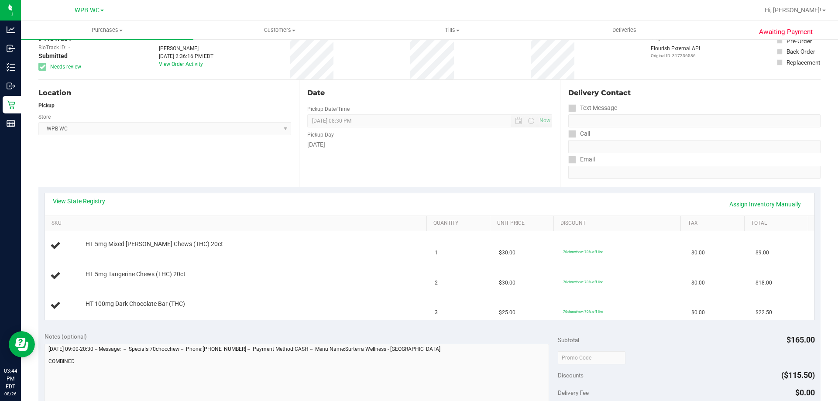
scroll to position [131, 0]
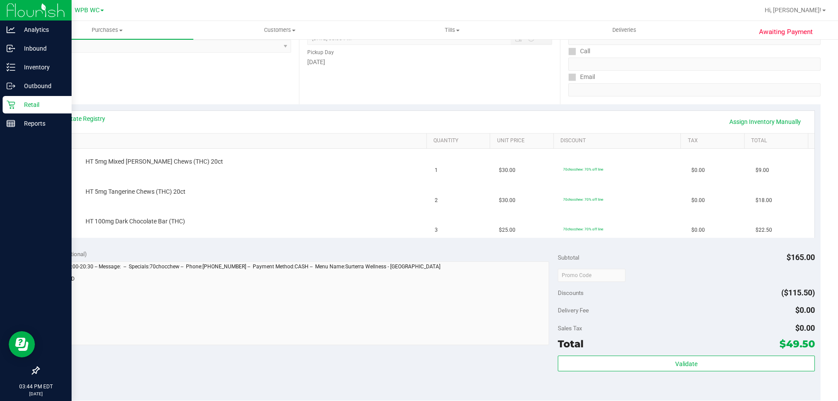
click at [12, 100] on icon at bounding box center [11, 104] width 9 height 9
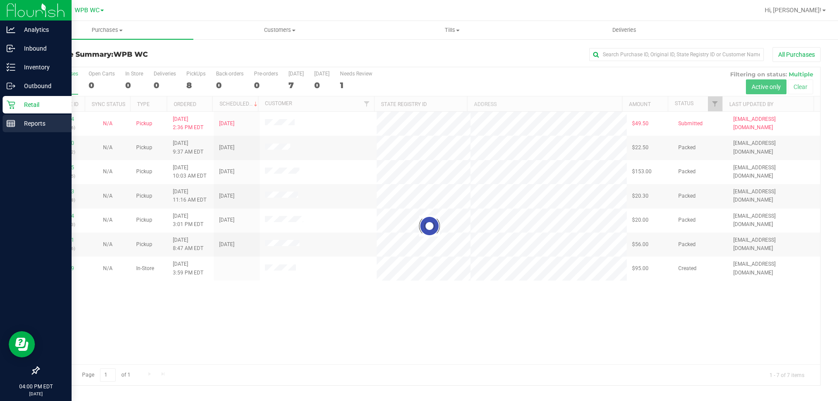
click at [18, 127] on p "Reports" at bounding box center [41, 123] width 52 height 10
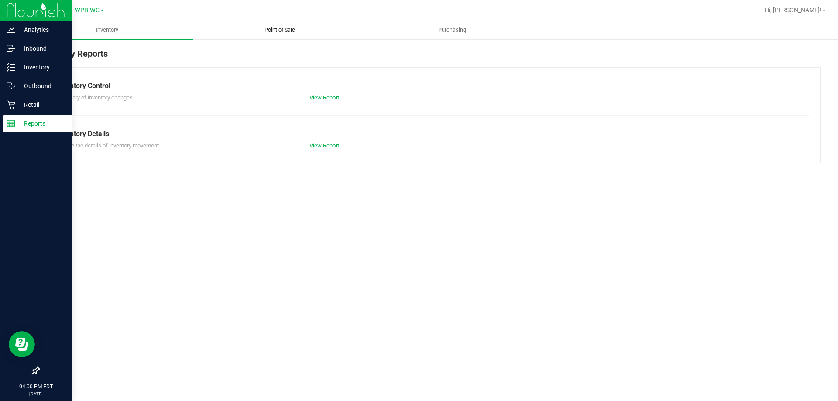
click at [282, 27] on span "Point of Sale" at bounding box center [280, 30] width 54 height 8
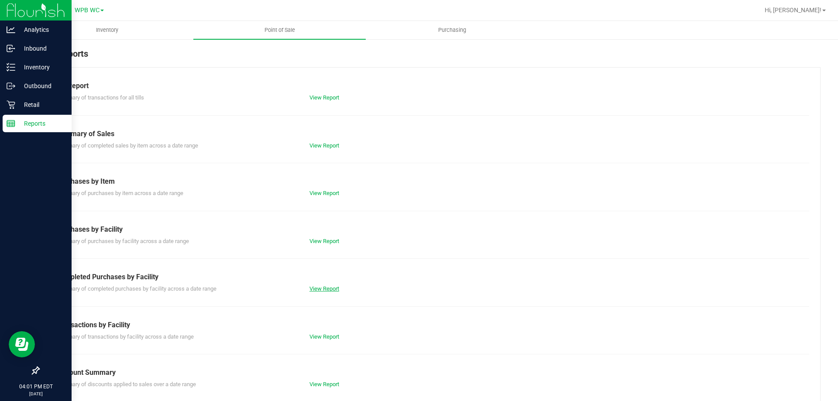
click at [313, 287] on link "View Report" at bounding box center [325, 288] width 30 height 7
